Goal: Information Seeking & Learning: Learn about a topic

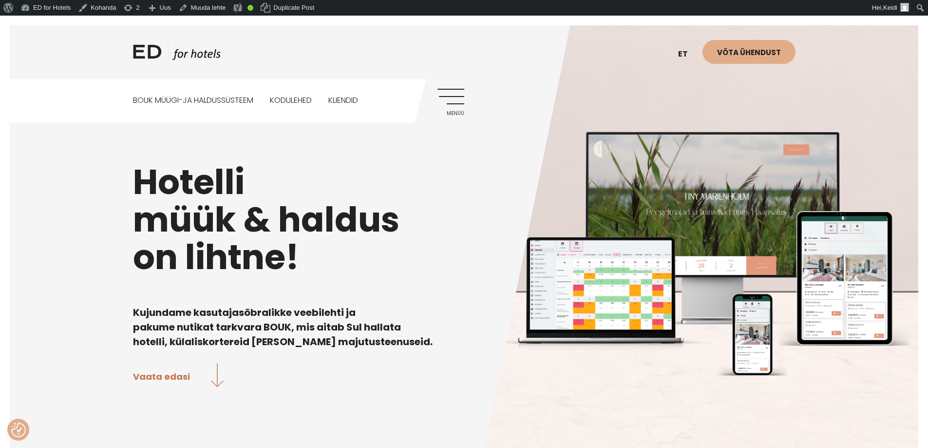
click at [456, 92] on link "Menüü" at bounding box center [450, 102] width 27 height 27
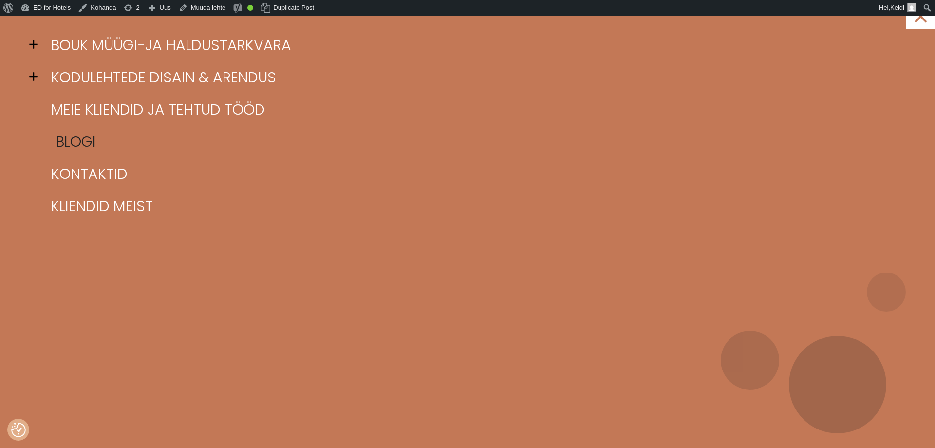
click at [92, 140] on link "Blogi" at bounding box center [480, 142] width 862 height 32
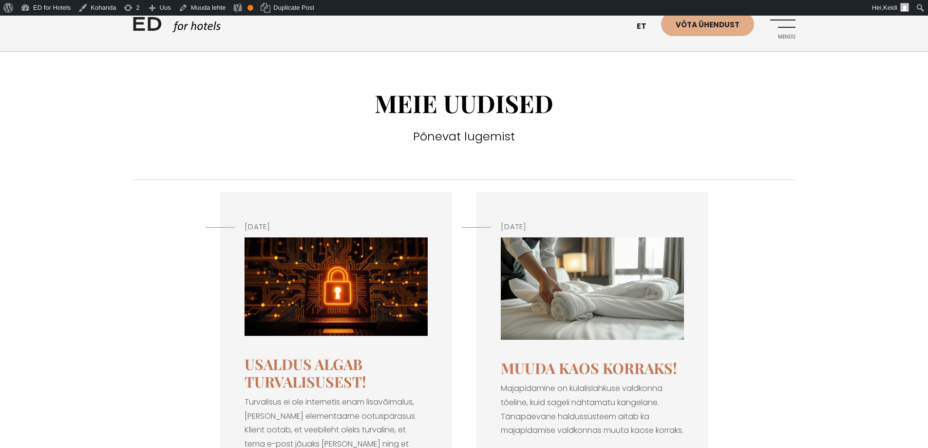
scroll to position [146, 0]
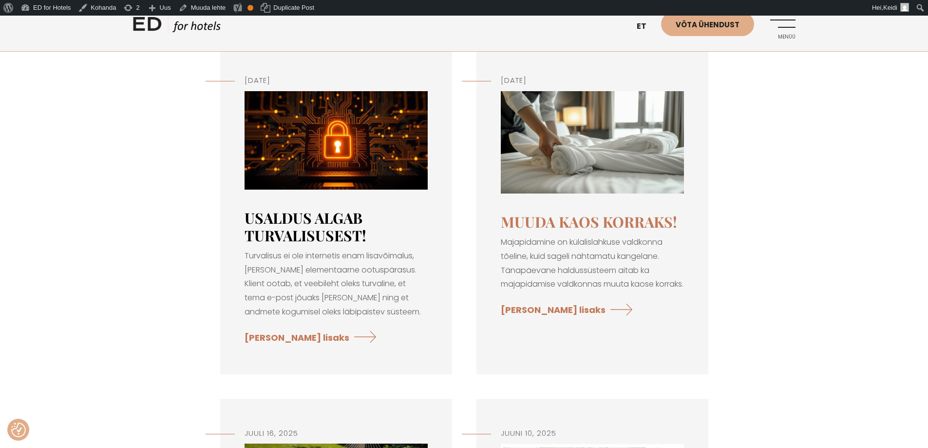
click at [305, 227] on link "Usaldus algab turvalisusest!" at bounding box center [305, 226] width 122 height 37
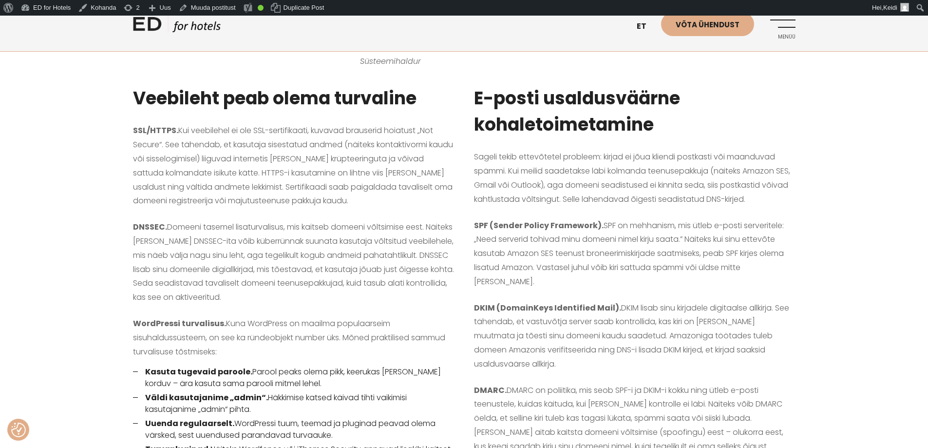
scroll to position [438, 0]
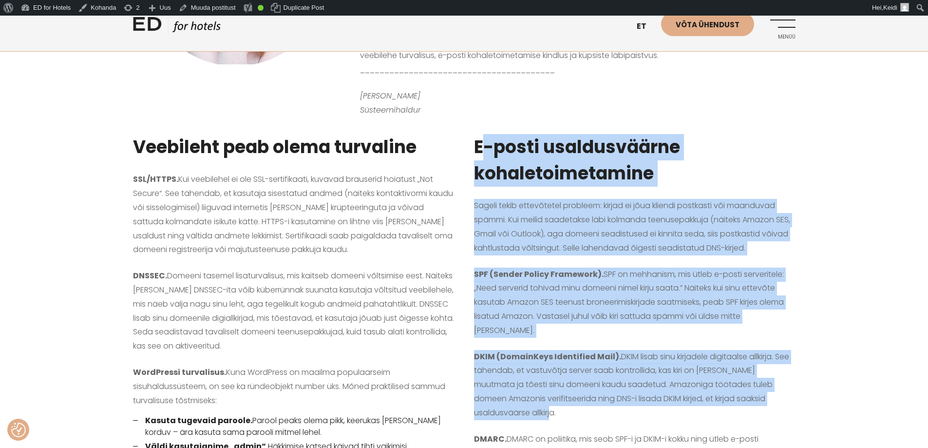
drag, startPoint x: 475, startPoint y: 117, endPoint x: 683, endPoint y: 389, distance: 342.1
click at [683, 389] on div "E-posti usaldusväärne kohaletoimetamine Sageli tekib ettevõtetel probleem: kirj…" at bounding box center [634, 334] width 341 height 425
copy div "E-posti usaldusväärne kohaletoimetamine Sageli tekib ettevõtetel probleem: kirj…"
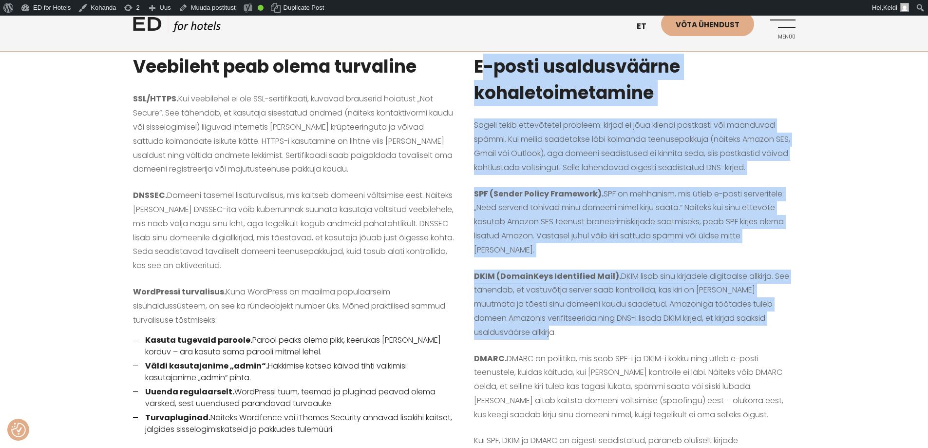
scroll to position [536, 0]
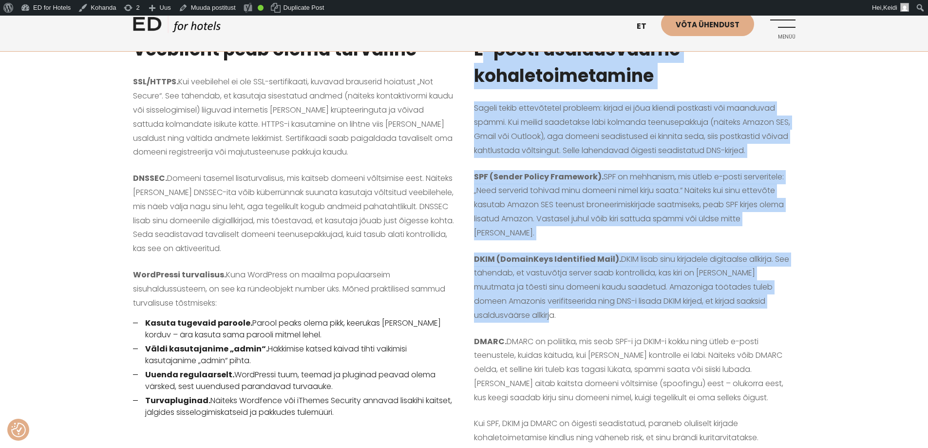
click at [569, 191] on p "SPF (Sender Policy Framework). SPF on mehhanism, mis ütleb e-posti serveritele:…" at bounding box center [634, 205] width 321 height 70
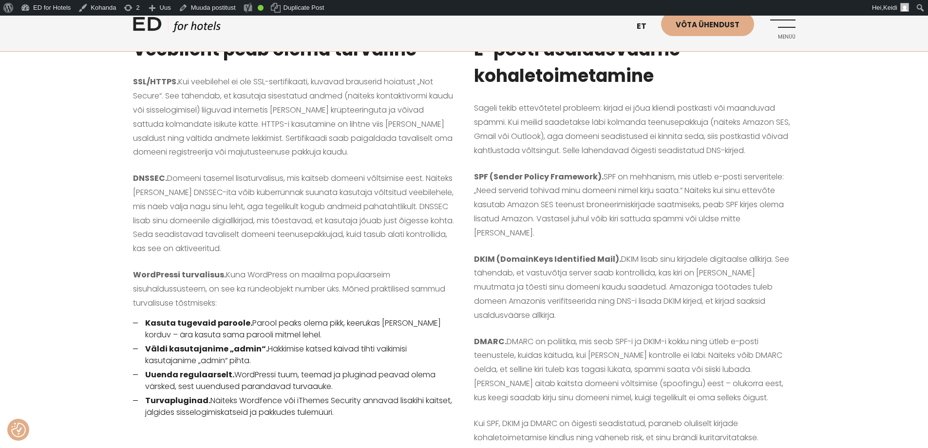
click at [766, 416] on p "Kui SPF, DKIM ja DMARC on õigesti seadistatud, paraneb oluliselt kirjade kohale…" at bounding box center [634, 430] width 321 height 28
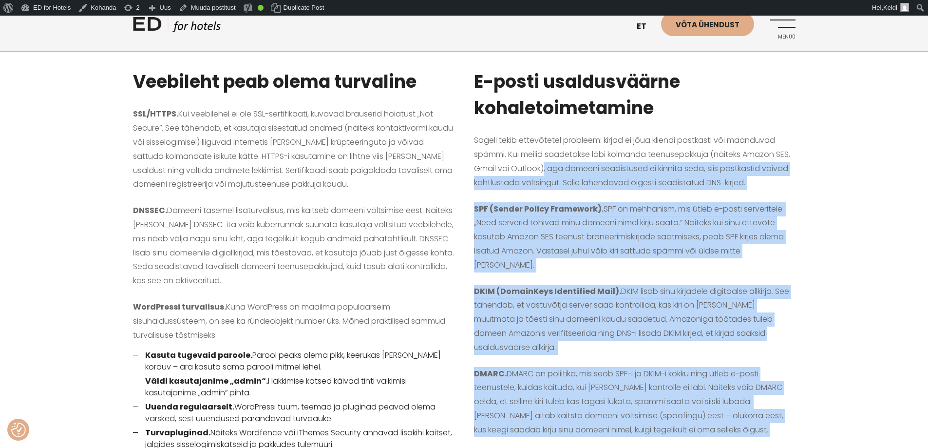
scroll to position [487, 0]
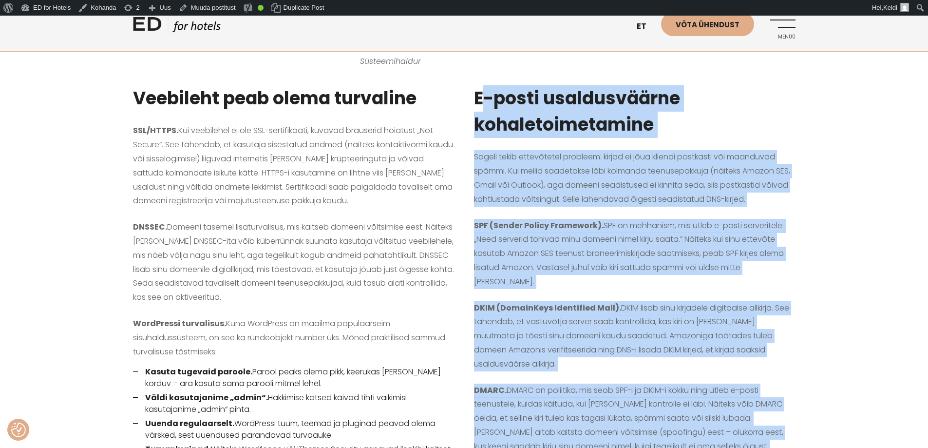
drag, startPoint x: 770, startPoint y: 411, endPoint x: 476, endPoint y: 73, distance: 447.5
click at [476, 73] on div "E-posti usaldusväärne kohaletoimetamine Sageli tekib ettevõtetel probleem: kirj…" at bounding box center [634, 285] width 341 height 425
copy div "E-posti usaldusväärne kohaletoimetamine Sageli tekib ettevõtetel probleem: kirj…"
click at [591, 219] on p "SPF (Sender Policy Framework). SPF on mehhanism, mis ütleb e-posti serveritele:…" at bounding box center [634, 254] width 321 height 70
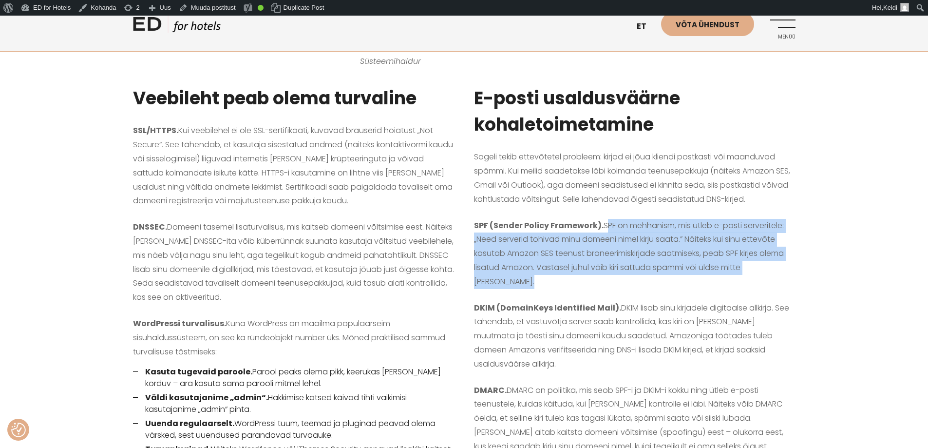
drag, startPoint x: 603, startPoint y: 195, endPoint x: 594, endPoint y: 248, distance: 53.9
click at [594, 248] on p "SPF (Sender Policy Framework). SPF on mehhanism, mis ütleb e-posti serveritele:…" at bounding box center [634, 254] width 321 height 70
copy p "SPF on mehhanism, mis ütleb e-posti serveritele: „Need serverid tohivad minu do…"
drag, startPoint x: 454, startPoint y: 382, endPoint x: 578, endPoint y: 92, distance: 315.5
click at [454, 382] on div "Veebileht peab olema turvaline SSL/HTTPS. Kui veebilehel ei ole SSL-sertifikaat…" at bounding box center [293, 285] width 341 height 425
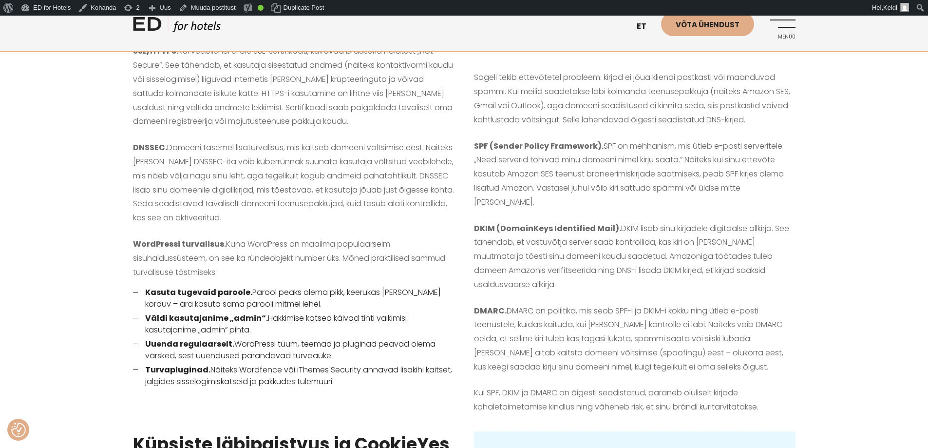
scroll to position [682, 0]
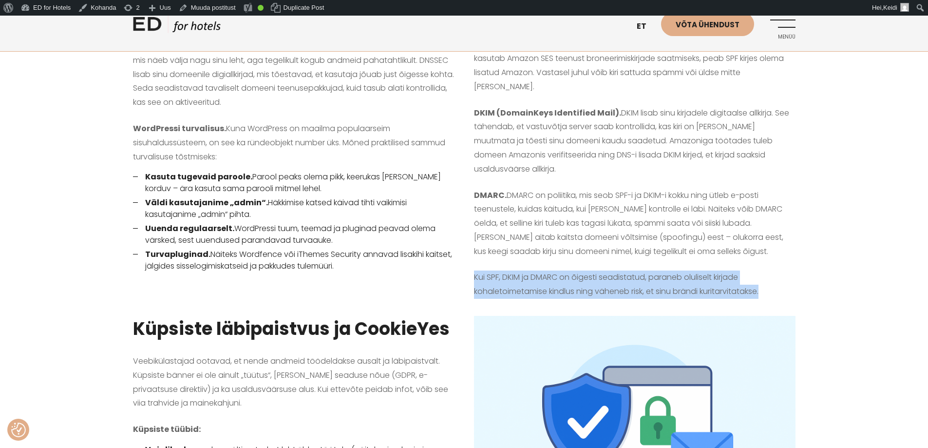
drag, startPoint x: 473, startPoint y: 250, endPoint x: 775, endPoint y: 265, distance: 302.3
click at [775, 270] on p "Kui SPF, DKIM ja DMARC on õigesti seadistatud, paraneb oluliselt kirjade kohale…" at bounding box center [634, 284] width 321 height 28
copy p "Kui SPF, DKIM ja DMARC on õigesti seadistatud, paraneb oluliselt kirjade kohale…"
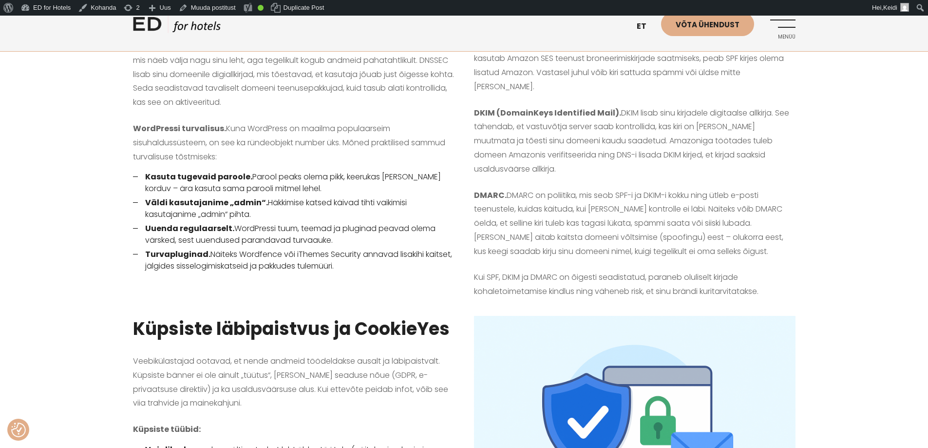
click at [735, 212] on p "DMARC. DMARC on poliitika, mis seob SPF-i ja DKIM-i kokku ning ütleb e-posti te…" at bounding box center [634, 223] width 321 height 70
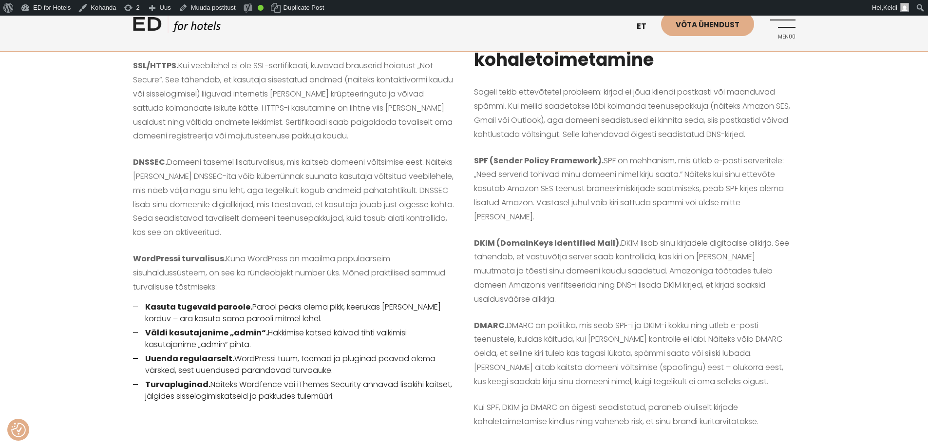
scroll to position [536, 0]
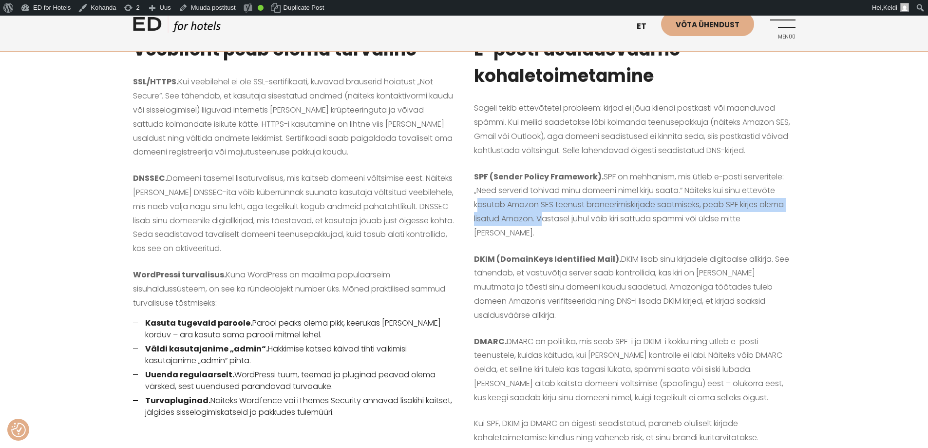
drag, startPoint x: 474, startPoint y: 177, endPoint x: 536, endPoint y: 186, distance: 62.4
click at [536, 186] on p "SPF (Sender Policy Framework). SPF on mehhanism, mis ütleb e-posti serveritele:…" at bounding box center [634, 205] width 321 height 70
copy p "kasutab Amazon SES teenust broneerimiskirjade saatmiseks, peab SPF kirjes olema…"
click at [738, 170] on p "SPF (Sender Policy Framework). SPF on mehhanism, mis ütleb e-posti serveritele:…" at bounding box center [634, 205] width 321 height 70
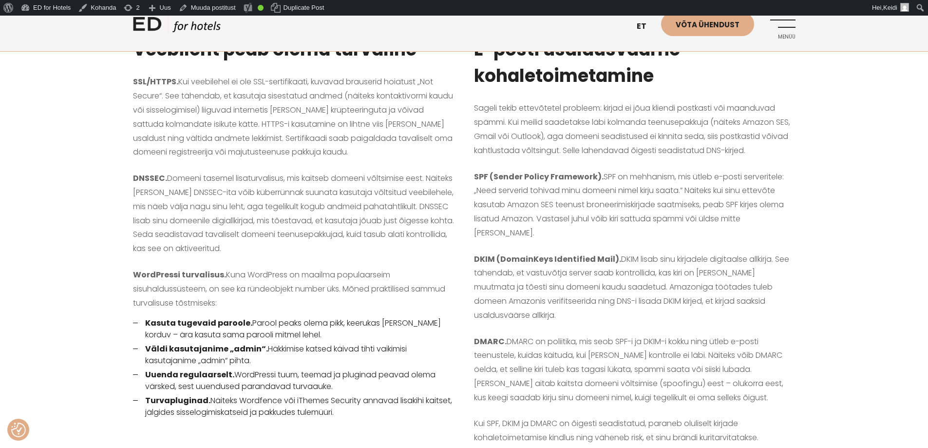
click at [526, 170] on p "SPF (Sender Policy Framework). SPF on mehhanism, mis ütleb e-posti serveritele:…" at bounding box center [634, 205] width 321 height 70
click at [604, 170] on p "SPF (Sender Policy Framework). SPF on mehhanism, mis ütleb e-posti serveritele:…" at bounding box center [634, 205] width 321 height 70
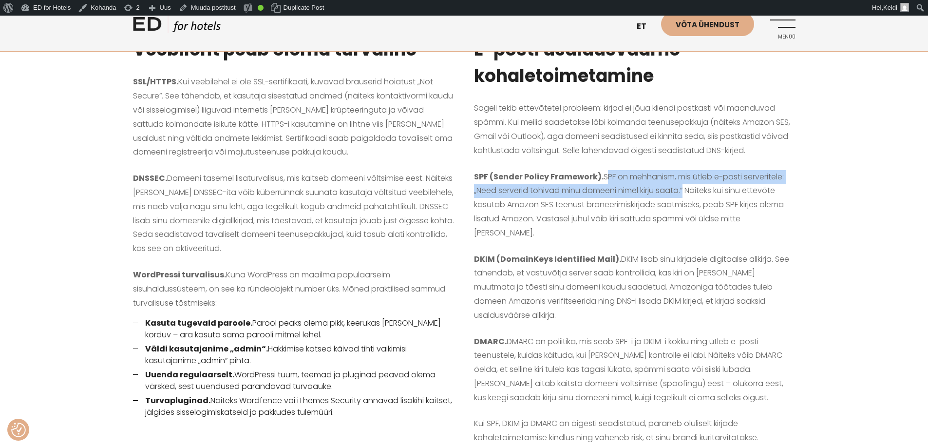
drag, startPoint x: 603, startPoint y: 148, endPoint x: 686, endPoint y: 159, distance: 83.5
click at [686, 170] on p "SPF (Sender Policy Framework). SPF on mehhanism, mis ütleb e-posti serveritele:…" at bounding box center [634, 205] width 321 height 70
copy p "SPF on mehhanism, mis ütleb e-posti serveritele: „Need serverid tohivad minu do…"
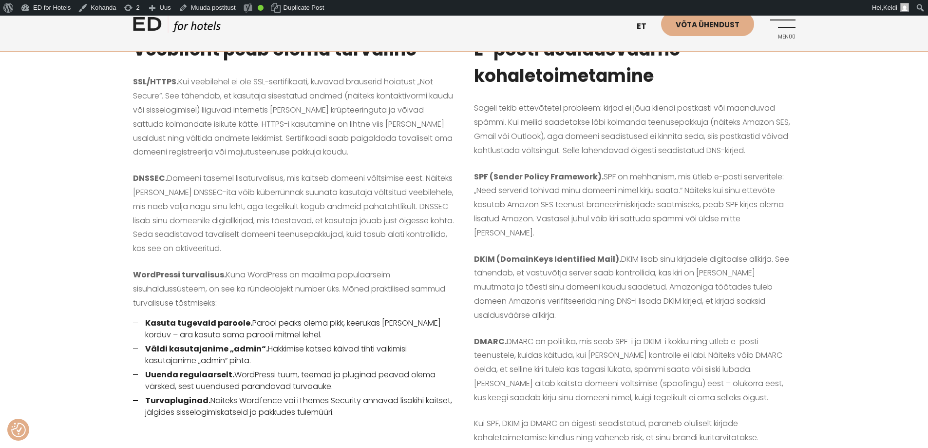
click at [641, 196] on p "SPF (Sender Policy Framework). SPF on mehhanism, mis ütleb e-posti serveritele:…" at bounding box center [634, 205] width 321 height 70
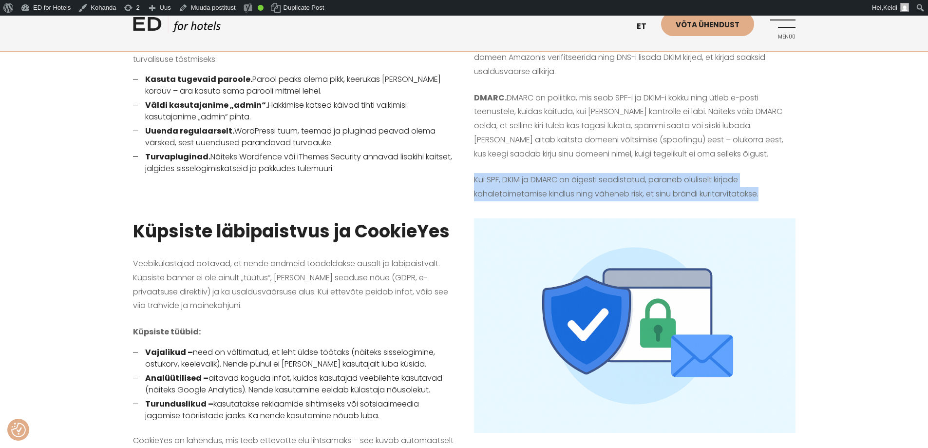
drag, startPoint x: 475, startPoint y: 152, endPoint x: 783, endPoint y: 171, distance: 308.4
click at [783, 173] on p "Kui SPF, DKIM ja DMARC on õigesti seadistatud, paraneb oluliselt kirjade kohale…" at bounding box center [634, 187] width 321 height 28
copy p "Kui SPF, DKIM ja DMARC on õigesti seadistatud, paraneb oluliselt kirjade kohale…"
click at [835, 287] on div "Küpsiste läbipaistvus ja CookieYes Veebikülastajad ootavad, et nende andmeid tö…" at bounding box center [464, 350] width 928 height 288
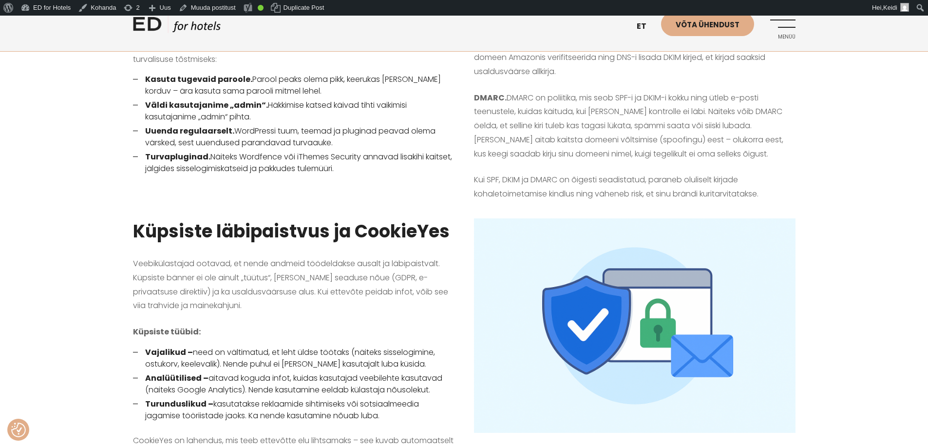
click at [891, 206] on div "Küpsiste läbipaistvus ja CookieYes Veebikülastajad ootavad, et nende andmeid tö…" at bounding box center [464, 350] width 928 height 288
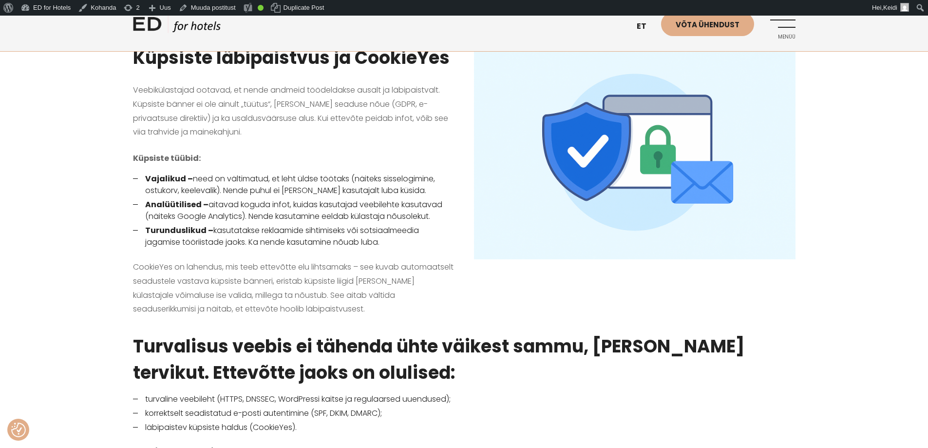
scroll to position [974, 0]
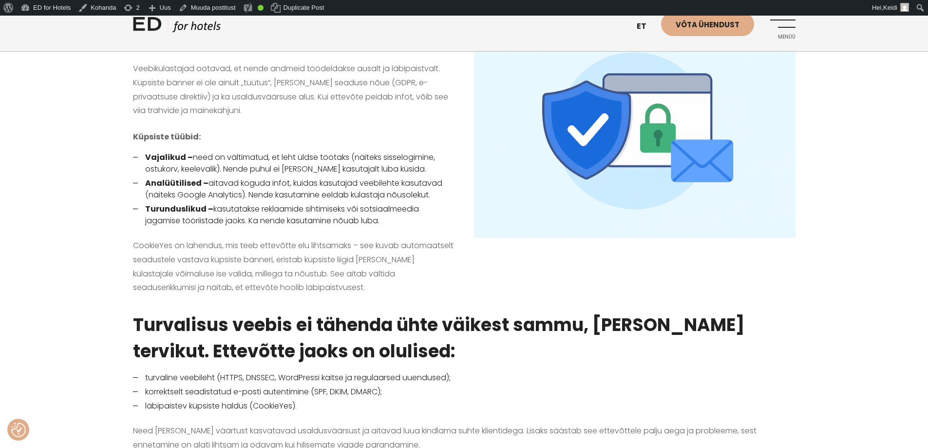
click at [42, 269] on div "Küpsiste läbipaistvus ja CookieYes Veebikülastajad ootavad, et nende andmeid tö…" at bounding box center [464, 155] width 928 height 288
click at [43, 105] on div "Küpsiste läbipaistvus ja CookieYes Veebikülastajad ootavad, et nende andmeid tö…" at bounding box center [464, 155] width 928 height 288
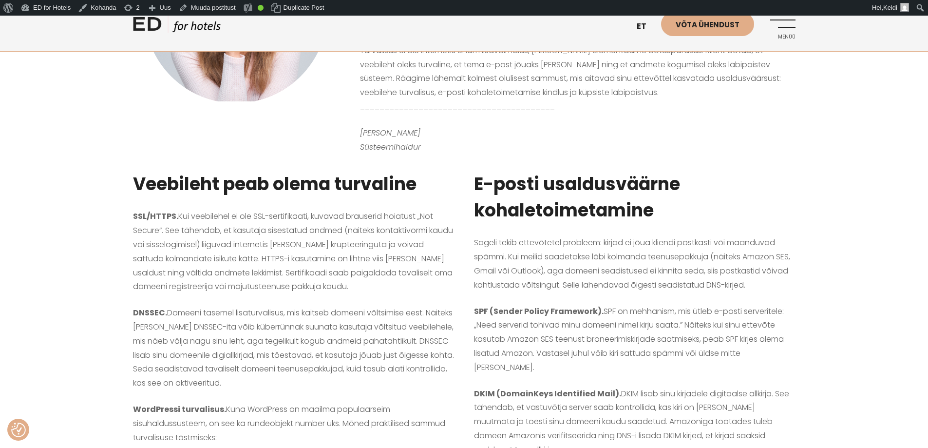
scroll to position [390, 0]
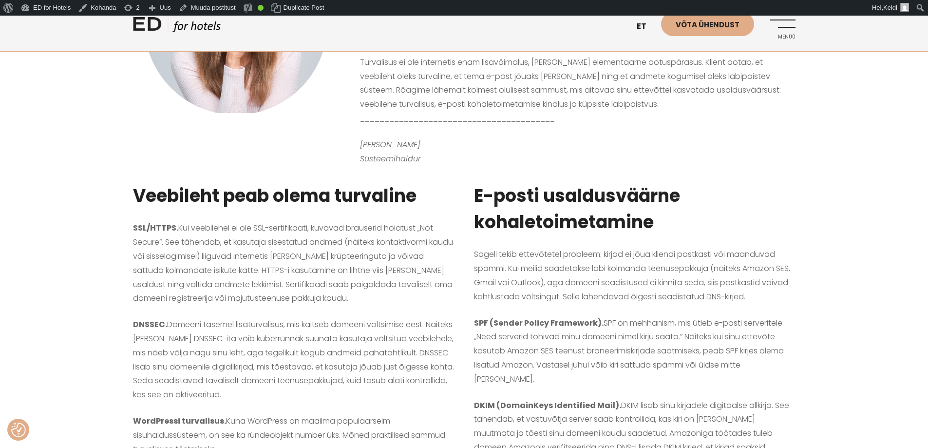
click at [140, 360] on p "DNSSEC. Domeeni tasemel lisaturvalisus, mis kaitseb domeeni võltsimise eest. Nä…" at bounding box center [293, 360] width 321 height 84
click at [860, 183] on div "Veebileht peab olema turvaline SSL/HTTPS. Kui veebilehel ei ole SSL-sertifikaat…" at bounding box center [464, 382] width 928 height 425
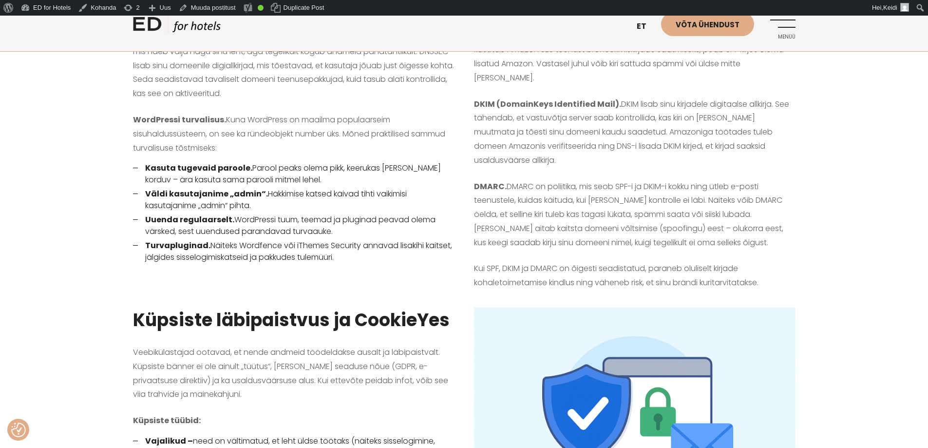
scroll to position [779, 0]
